Goal: Task Accomplishment & Management: Manage account settings

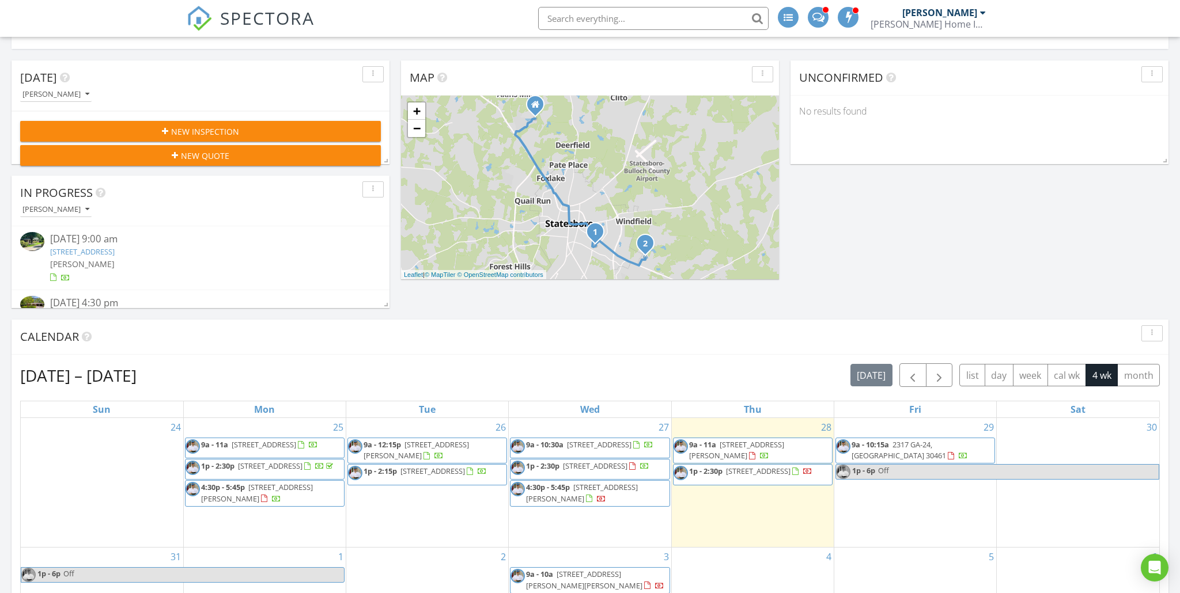
scroll to position [218, 0]
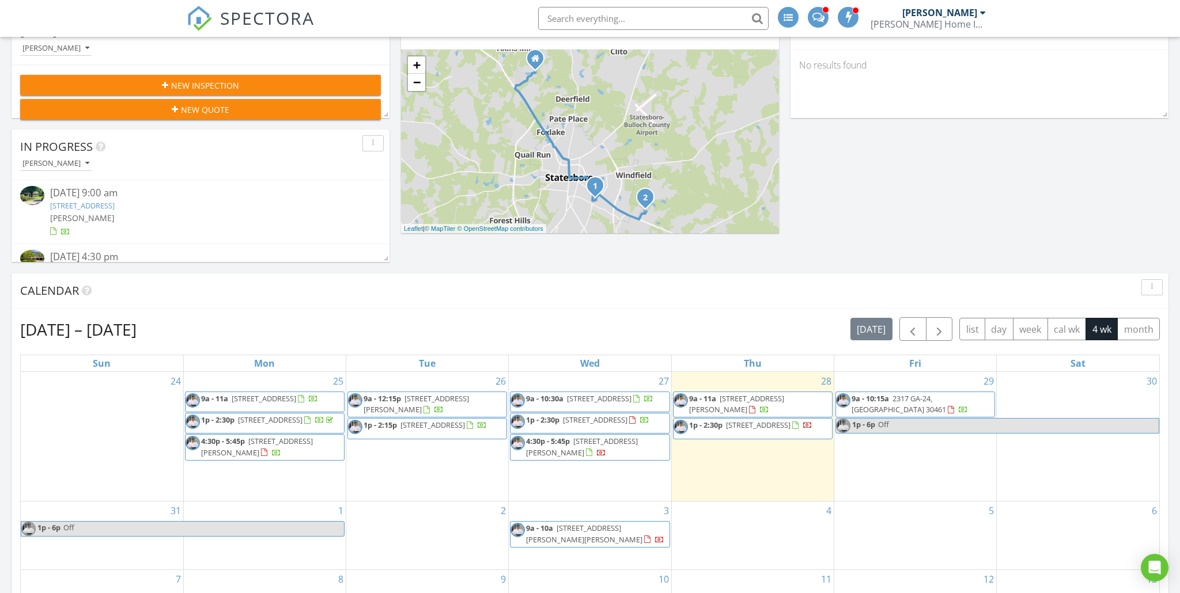
click at [780, 408] on span "9a - 11a 114 Simmons Rd, Statesboro 30458" at bounding box center [752, 404] width 158 height 22
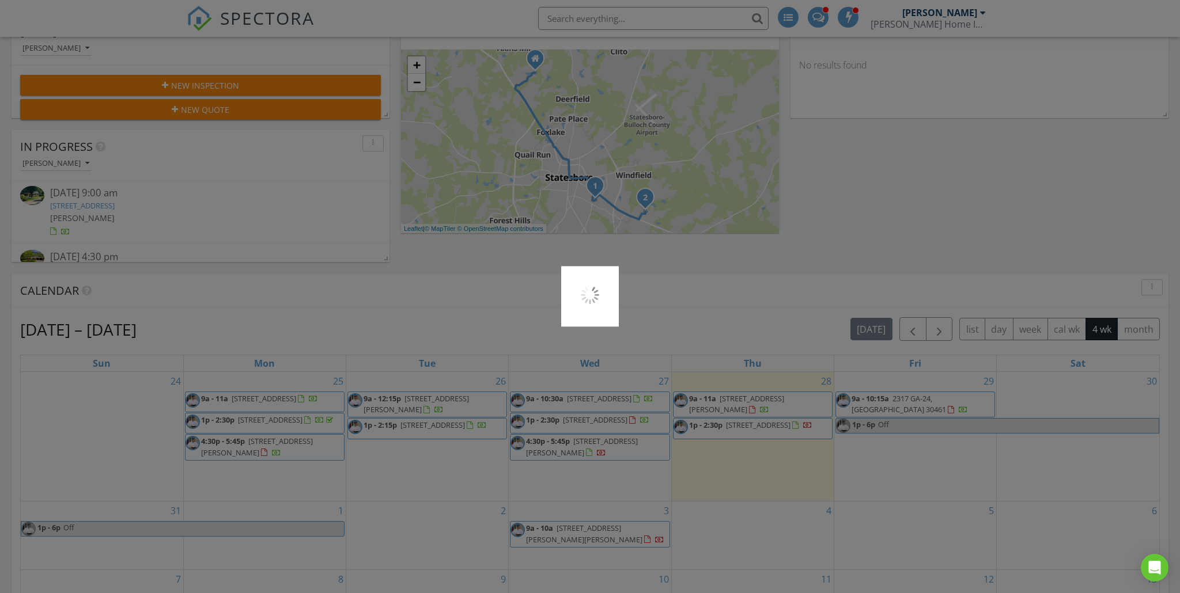
scroll to position [222, 0]
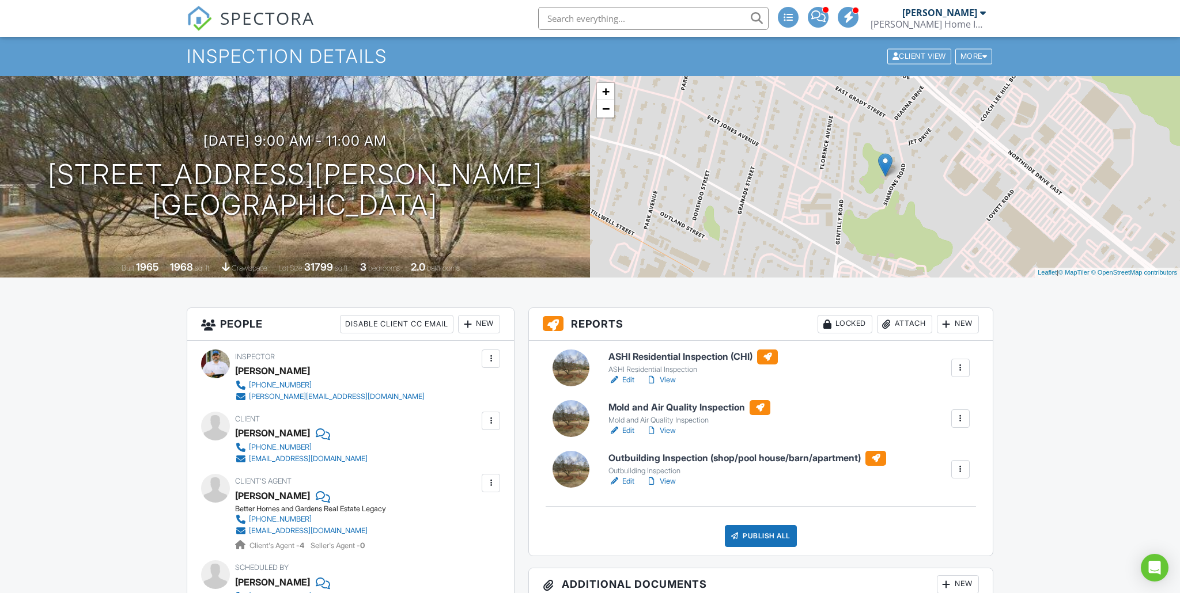
scroll to position [68, 0]
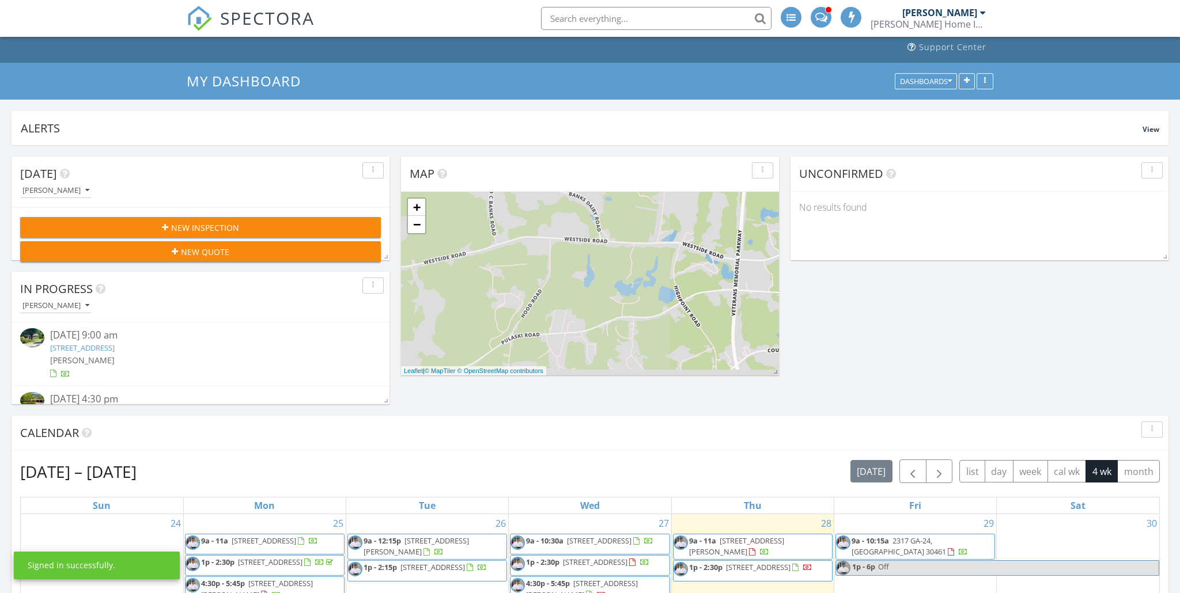
scroll to position [222, 0]
